Goal: Book appointment/travel/reservation

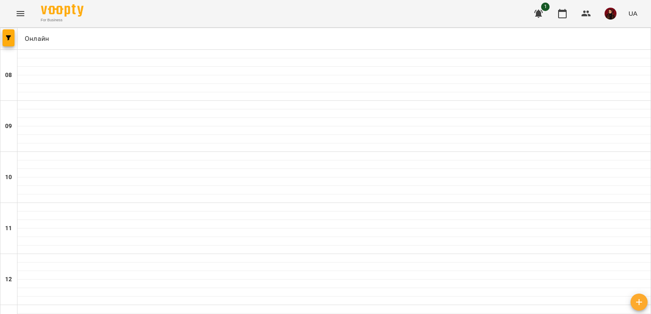
scroll to position [491, 0]
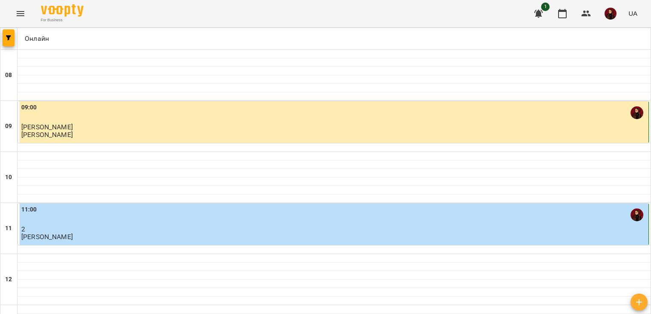
scroll to position [46, 0]
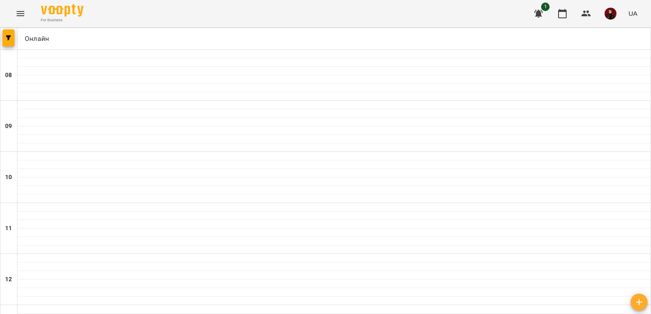
scroll to position [353, 0]
type input "**********"
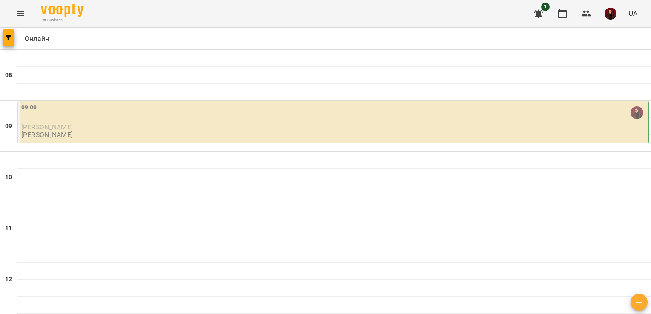
scroll to position [230, 0]
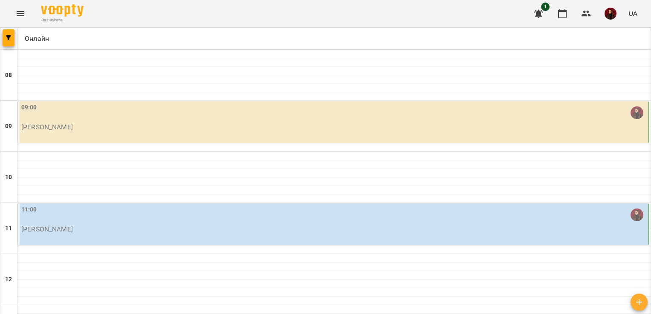
scroll to position [55, 0]
type input "**********"
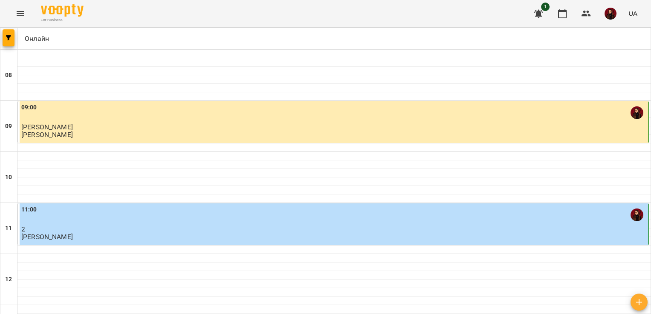
scroll to position [268, 0]
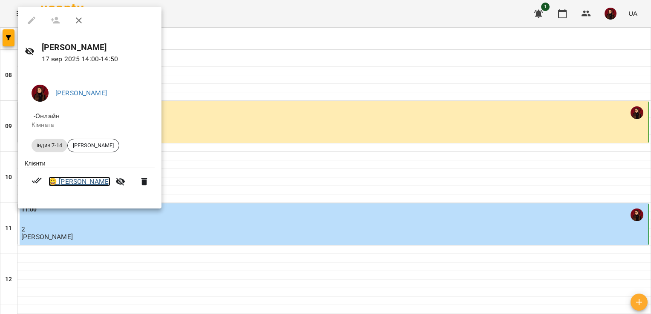
click at [75, 183] on link "😀 [PERSON_NAME]" at bounding box center [80, 182] width 62 height 10
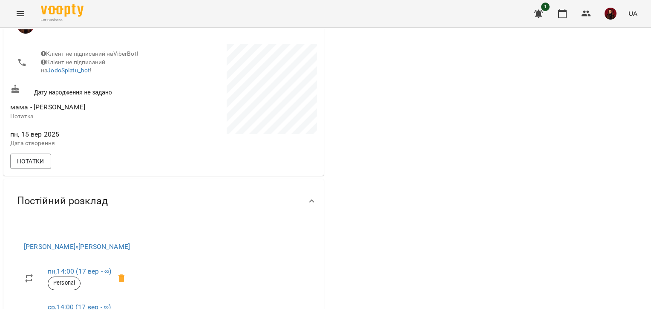
scroll to position [170, 0]
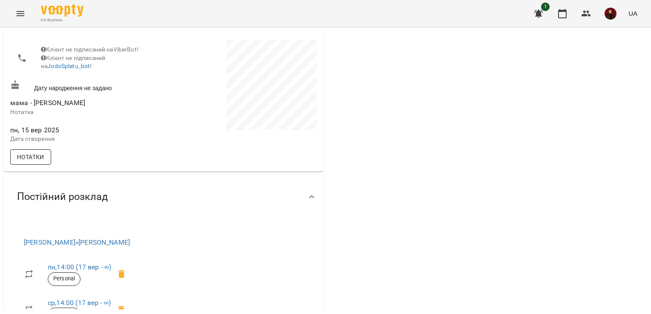
click at [19, 162] on span "Нотатки" at bounding box center [30, 157] width 27 height 10
